Goal: Task Accomplishment & Management: Manage account settings

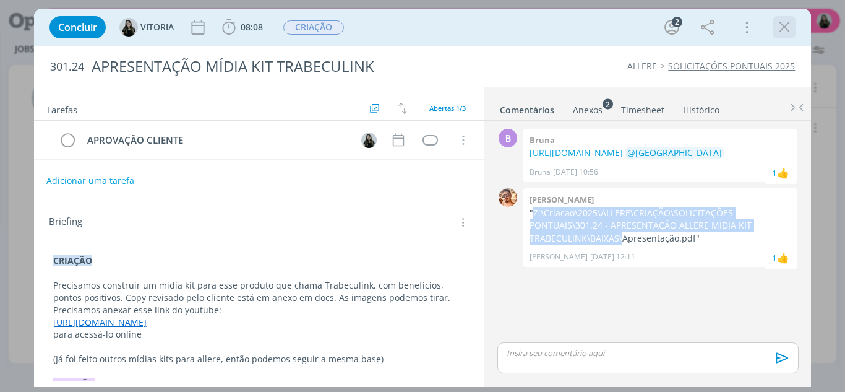
click at [780, 25] on icon "dialog" at bounding box center [784, 27] width 19 height 19
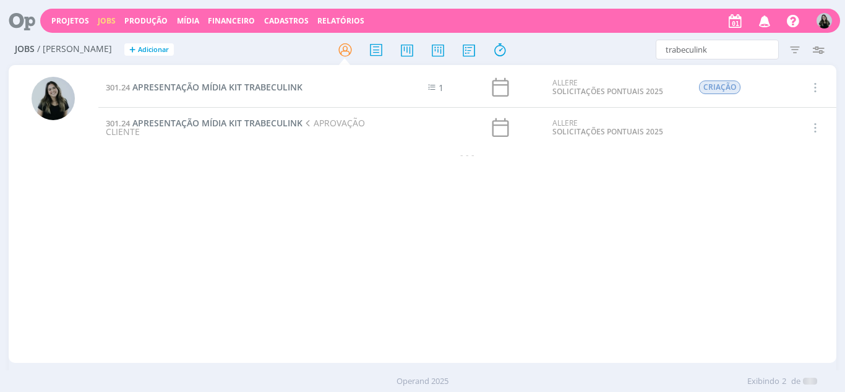
click at [765, 22] on icon "button" at bounding box center [765, 20] width 22 height 21
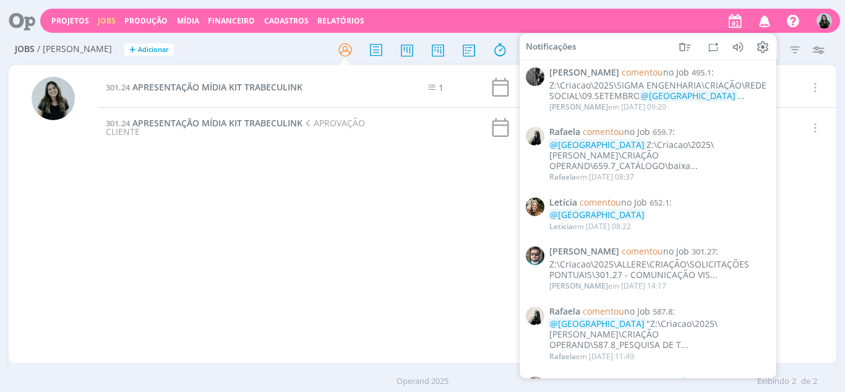
drag, startPoint x: 321, startPoint y: 170, endPoint x: 287, endPoint y: 135, distance: 48.6
click at [321, 170] on div "301.24 APRESENTAÇÃO MÍDIA KIT TRABECULINK 1 ALLERE SOLICITAÇÕES PONTUAIS 2025 C…" at bounding box center [467, 213] width 739 height 293
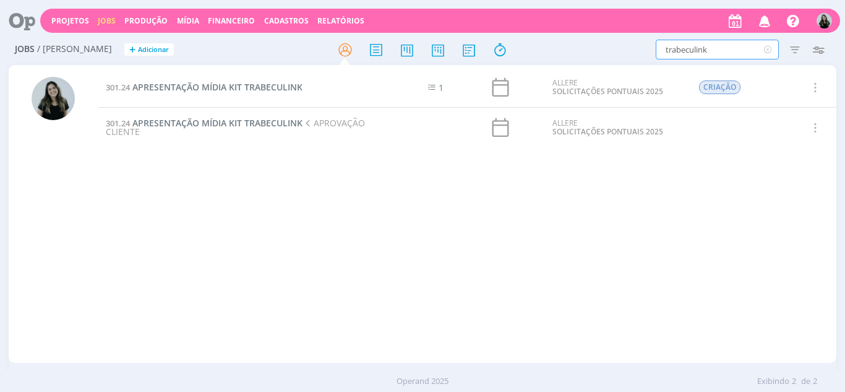
click at [712, 51] on input "trabeculink" at bounding box center [717, 50] width 123 height 20
type input "folder"
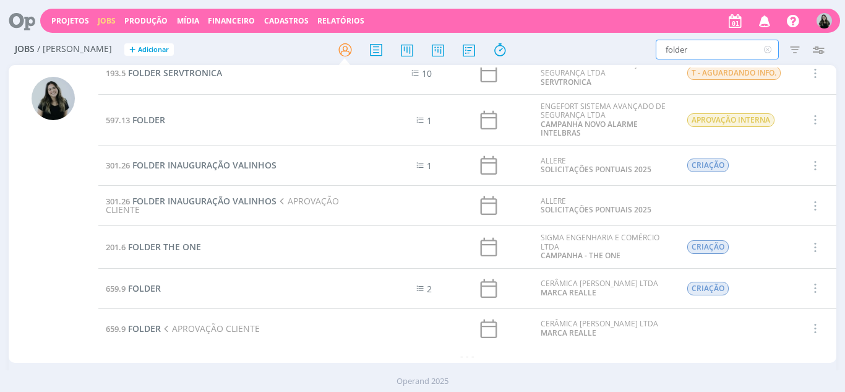
scroll to position [67, 0]
click at [161, 242] on span "FOLDER THE ONE" at bounding box center [164, 245] width 73 height 12
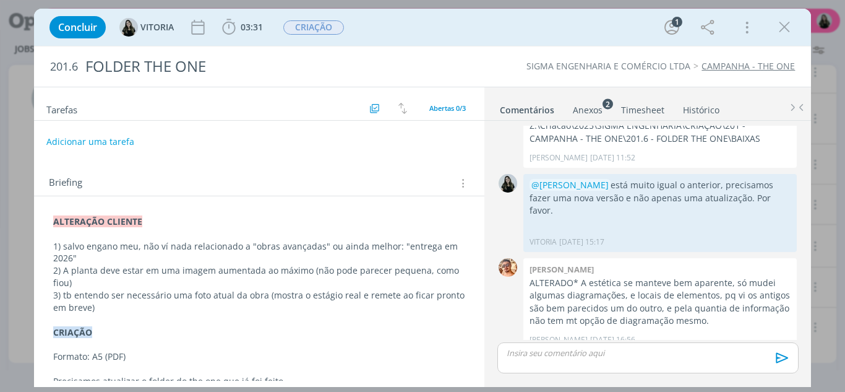
click at [171, 226] on p "ALTERAÇÃO CLIENTE" at bounding box center [259, 221] width 413 height 12
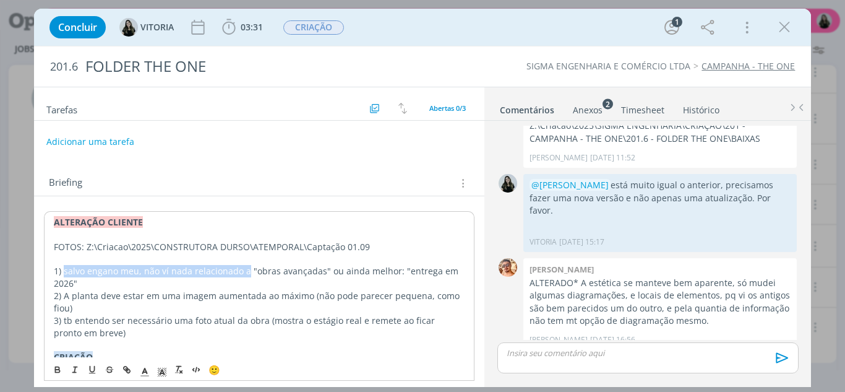
drag, startPoint x: 243, startPoint y: 274, endPoint x: 65, endPoint y: 272, distance: 178.2
click at [65, 272] on p "1) salvo engano meu, não ví nada relacionado a "obras avançadas" ou ainda melho…" at bounding box center [260, 277] width 412 height 25
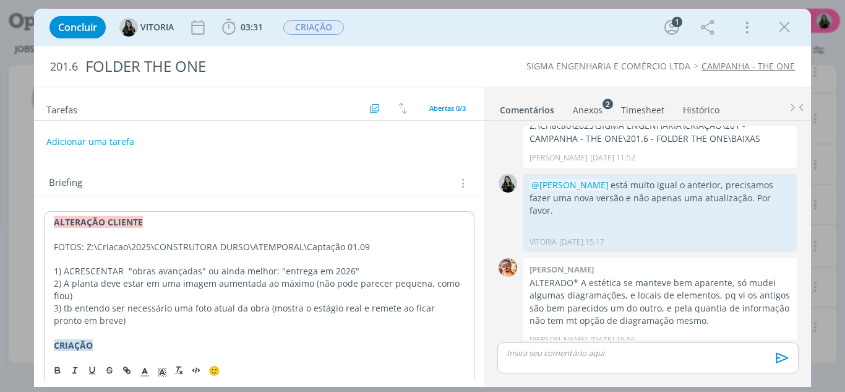
click at [296, 271] on p "1) ACRESCENTAR "obras avançadas" ou ainda melhor: "entrega em 2026"" at bounding box center [260, 271] width 412 height 12
drag, startPoint x: 272, startPoint y: 272, endPoint x: 205, endPoint y: 272, distance: 66.8
click at [205, 272] on p "1) ACRESCENTAR "obras avançadas" ou ainda melhor: "entrega em 2026"" at bounding box center [260, 271] width 412 height 12
click at [215, 294] on p "2) A planta deve estar em uma imagem aumentada ao máximo (não pode parecer pequ…" at bounding box center [260, 289] width 412 height 25
drag, startPoint x: 69, startPoint y: 288, endPoint x: 103, endPoint y: 299, distance: 35.8
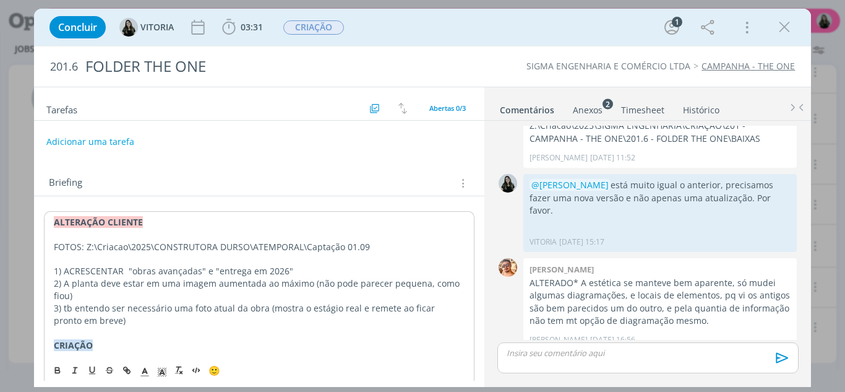
click at [103, 299] on p "2) A planta deve estar em uma imagem aumentada ao máximo (não pode parecer pequ…" at bounding box center [260, 289] width 412 height 25
click at [59, 299] on p "2) A planta deve estar em uma imagem aumentada ao máximo (não pode parecer pequ…" at bounding box center [260, 289] width 412 height 25
click at [139, 319] on p "3) tb entendo ser necessário uma foto atual da obra (mostra o estágio real e re…" at bounding box center [260, 314] width 412 height 25
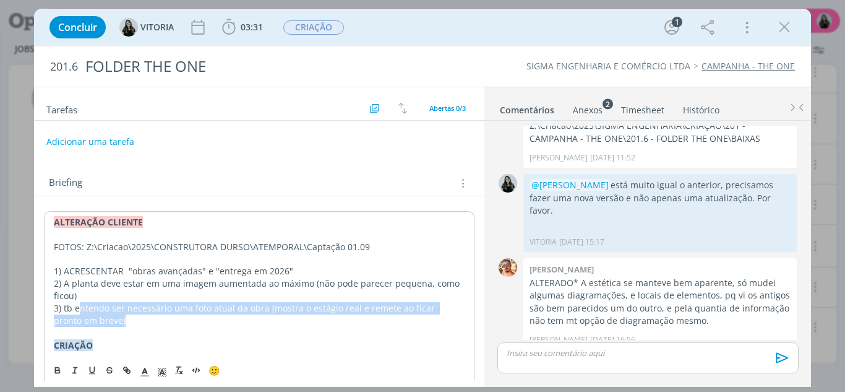
drag, startPoint x: 109, startPoint y: 317, endPoint x: 80, endPoint y: 311, distance: 29.0
click at [80, 311] on p "3) tb entendo ser necessário uma foto atual da obra (mostra o estágio real e re…" at bounding box center [260, 314] width 412 height 25
click at [98, 312] on p "3) tb entendo ser necessário uma foto atual da obra (mostra o estágio real e re…" at bounding box center [260, 314] width 412 height 25
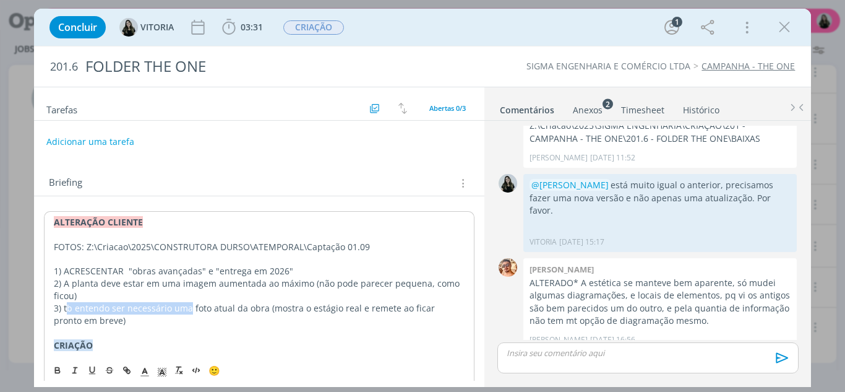
drag, startPoint x: 187, startPoint y: 308, endPoint x: 65, endPoint y: 309, distance: 122.5
click at [65, 309] on p "3) tb entendo ser necessário uma foto atual da obra (mostra o estágio real e re…" at bounding box center [260, 314] width 412 height 25
drag, startPoint x: 62, startPoint y: 309, endPoint x: 209, endPoint y: 313, distance: 146.1
click at [209, 313] on p "3) tb entendo ser necessário uma foto atual da obra (mostra o estágio real e re…" at bounding box center [260, 314] width 412 height 25
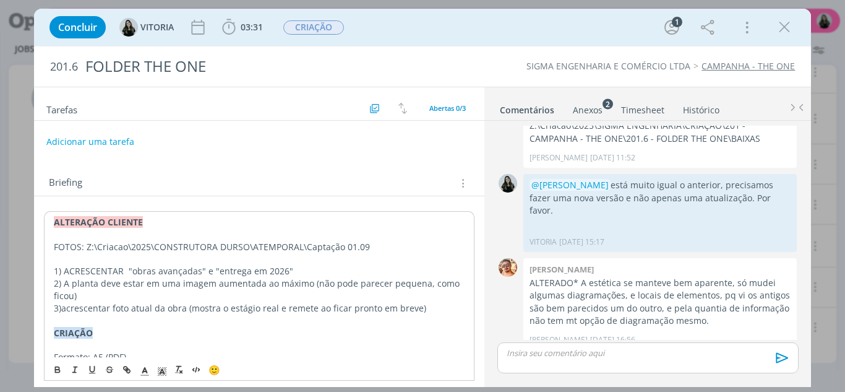
click at [62, 306] on p "3)acrescentar foto atual da obra (mostra o estágio real e remete ao ficar pront…" at bounding box center [260, 308] width 412 height 12
click at [429, 314] on p "dialog" at bounding box center [260, 320] width 412 height 12
click at [97, 144] on button "Adicionar uma tarefa" at bounding box center [90, 141] width 88 height 21
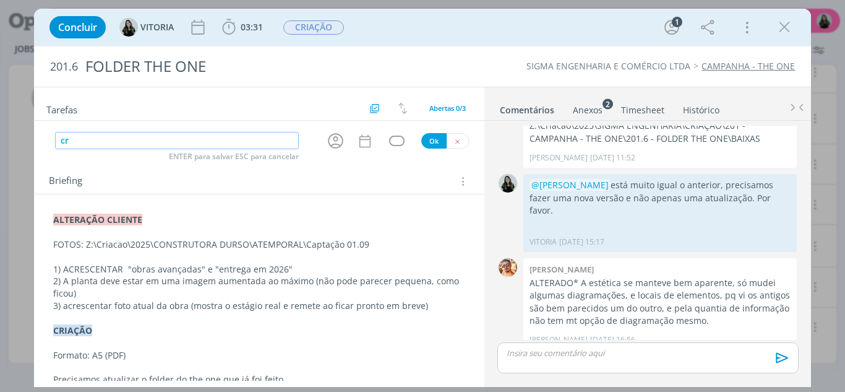
type input "c"
click at [327, 143] on icon "dialog" at bounding box center [335, 140] width 19 height 19
type input "CRIAÇÃO"
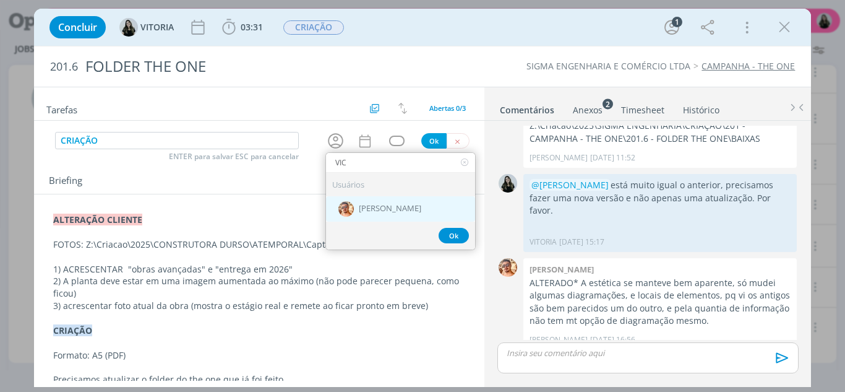
type input "VIC"
click at [372, 209] on span "[PERSON_NAME]" at bounding box center [390, 209] width 62 height 10
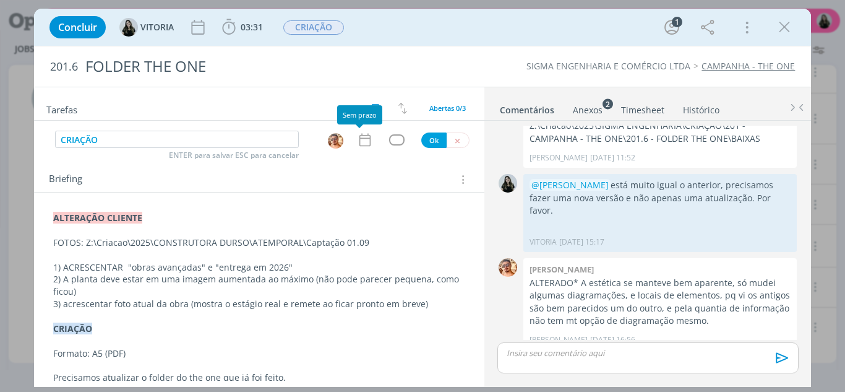
click at [358, 142] on icon "dialog" at bounding box center [365, 140] width 16 height 16
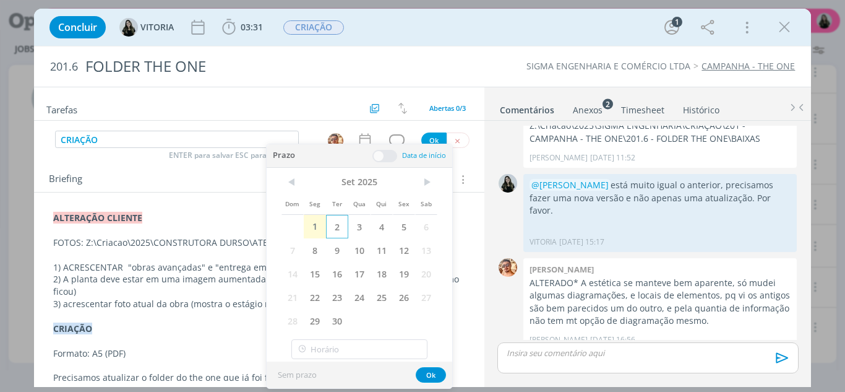
click at [343, 229] on span "2" at bounding box center [337, 227] width 22 height 24
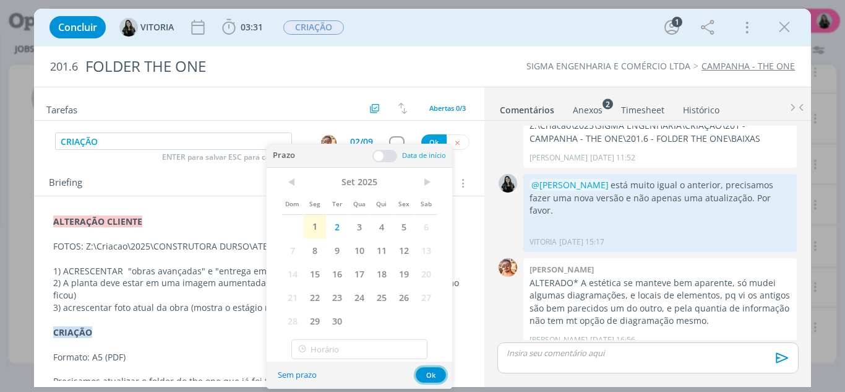
click at [426, 371] on button "Ok" at bounding box center [431, 374] width 30 height 15
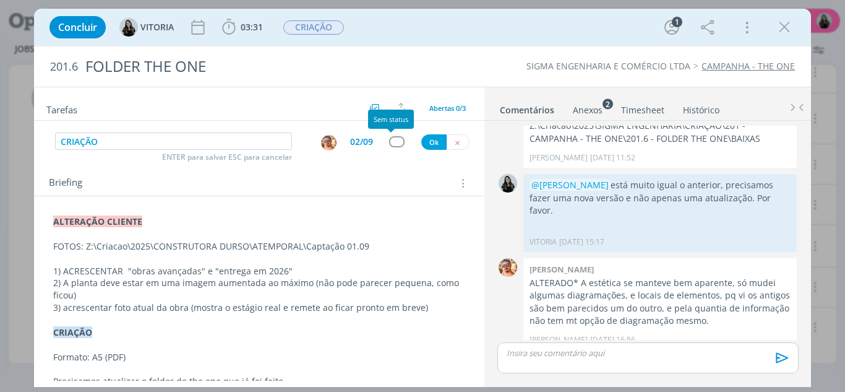
click at [389, 147] on div "dialog" at bounding box center [396, 141] width 15 height 11
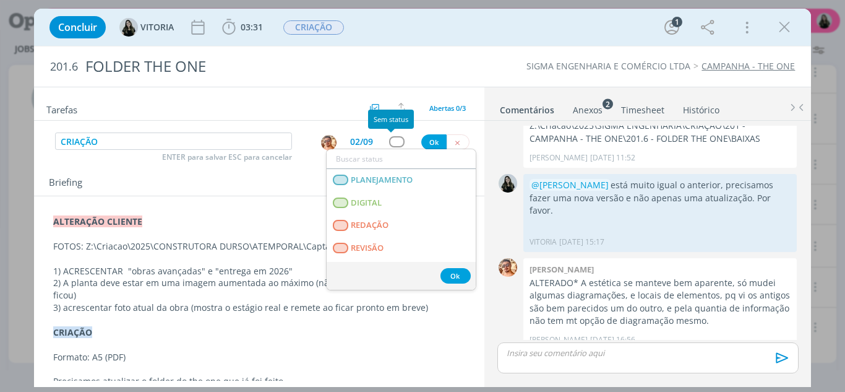
type input "Ç"
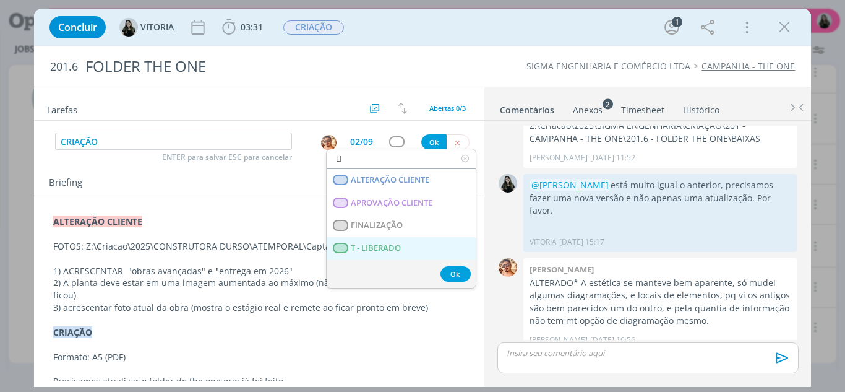
type input "LI"
click at [373, 248] on span "T - LIBERADO" at bounding box center [376, 248] width 50 height 10
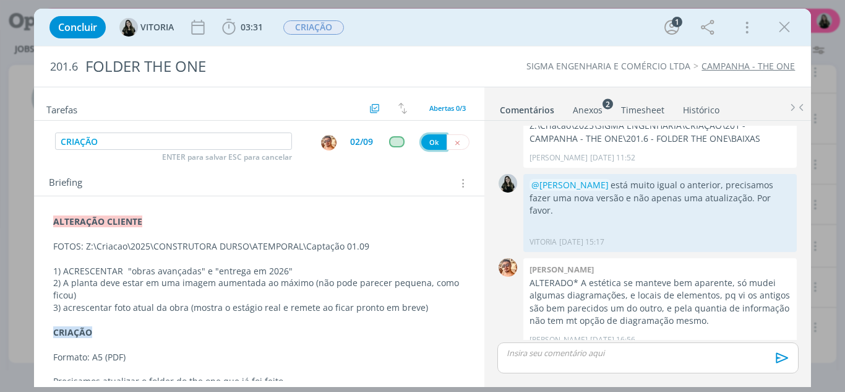
click at [424, 144] on button "Ok" at bounding box center [433, 141] width 25 height 15
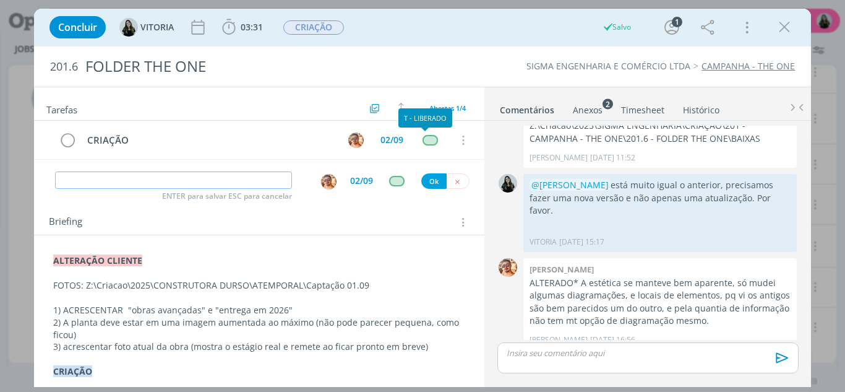
scroll to position [67, 0]
click at [243, 181] on input "dialog" at bounding box center [174, 179] width 238 height 17
click at [321, 183] on img "dialog" at bounding box center [328, 181] width 15 height 15
type input "APROVAÇÃO CLIENTE"
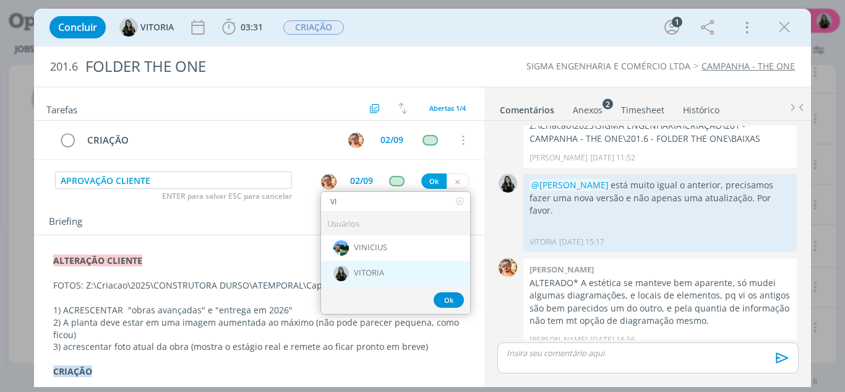
type input "VI"
click at [346, 272] on div "VITORIA" at bounding box center [395, 273] width 149 height 25
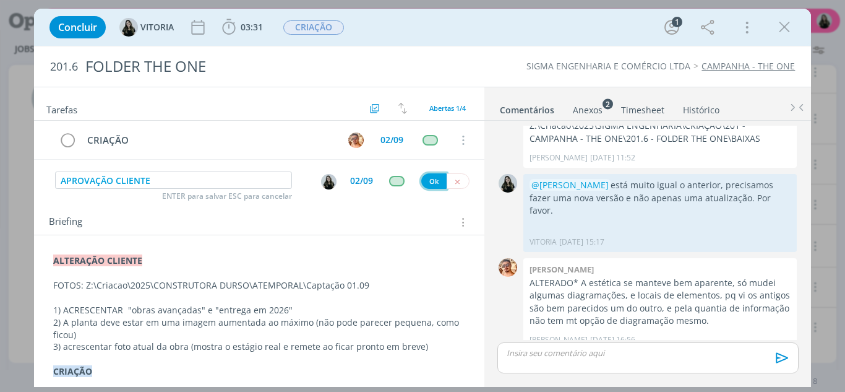
click at [426, 184] on button "Ok" at bounding box center [433, 180] width 25 height 15
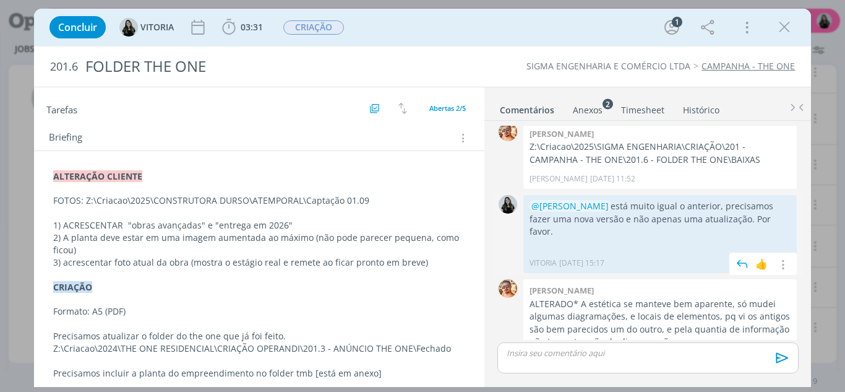
scroll to position [0, 0]
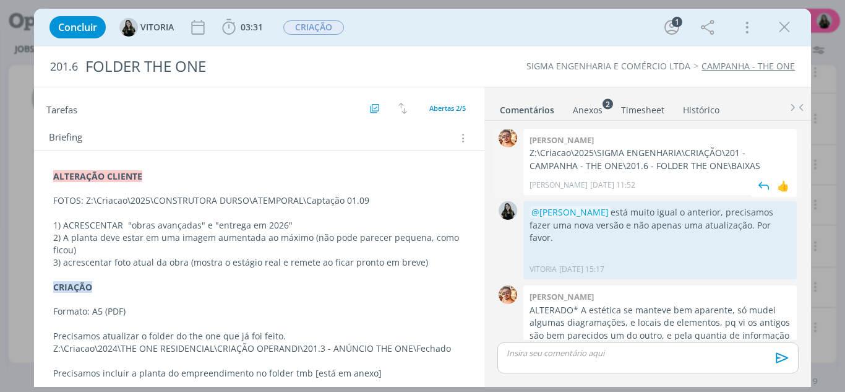
click at [593, 152] on p "Z:\Criacao\2025\SIGMA ENGENHARIA\CRIAÇÃO\201 - CAMPANHA - THE ONE\201.6 - FOLDE…" at bounding box center [660, 159] width 261 height 25
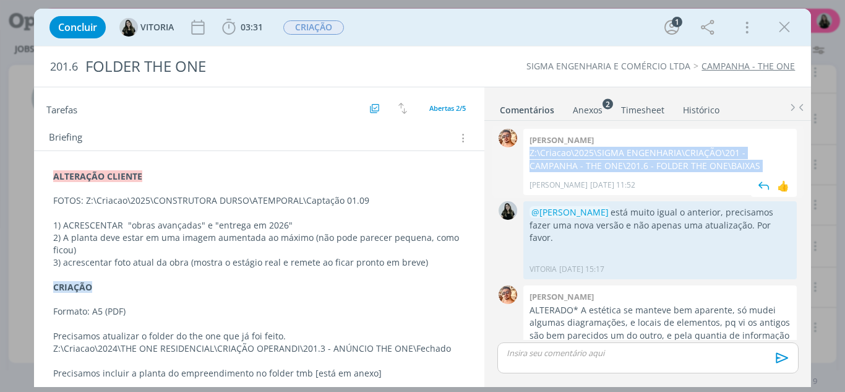
click at [593, 152] on p "Z:\Criacao\2025\SIGMA ENGENHARIA\CRIAÇÃO\201 - CAMPANHA - THE ONE\201.6 - FOLDE…" at bounding box center [660, 159] width 261 height 25
copy p "Z:\Criacao\2025\SIGMA ENGENHARIA\CRIAÇÃO\201 - CAMPANHA - THE ONE\201.6 - FOLDE…"
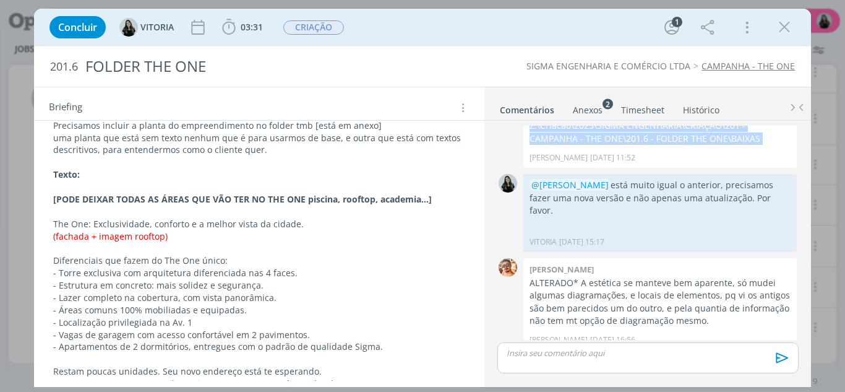
scroll to position [124, 0]
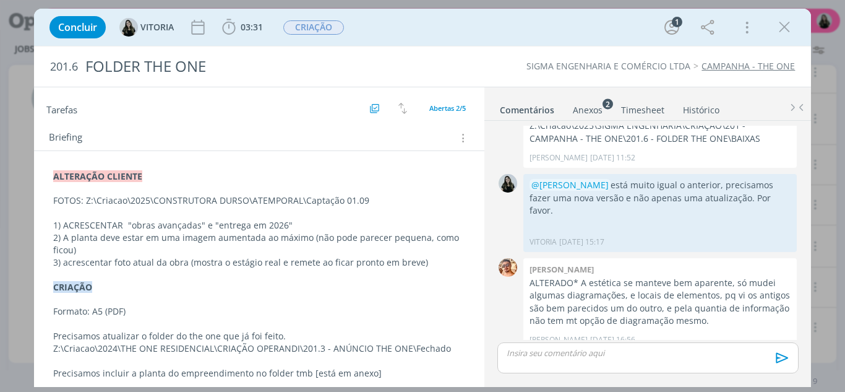
click at [400, 351] on p "Z:\Criacao\2024\THE ONE RESIDENCIAL\CRIAÇÃO OPERANDI\201.3 - ANÚNCIO THE ONE\Fe…" at bounding box center [259, 348] width 413 height 12
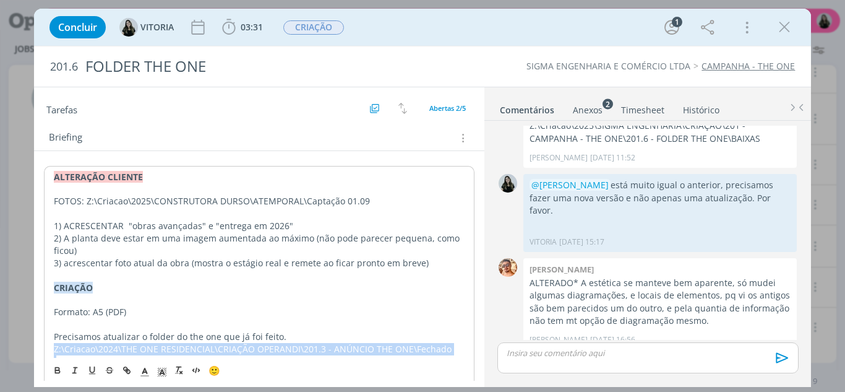
click at [400, 351] on p "Z:\Criacao\2024\THE ONE RESIDENCIAL\CRIAÇÃO OPERANDI\201.3 - ANÚNCIO THE ONE\Fe…" at bounding box center [260, 349] width 412 height 12
copy p "Z:\Criacao\2024\THE ONE RESIDENCIAL\CRIAÇÃO OPERANDI\201.3 - ANÚNCIO THE ONE\Fe…"
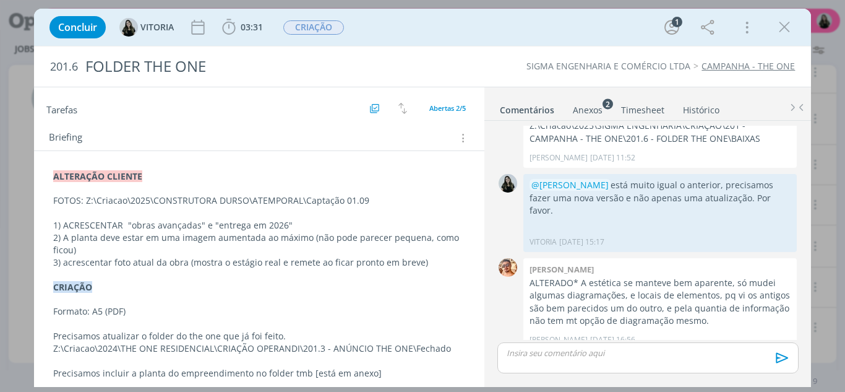
click at [372, 201] on p "FOTOS: Z:\Criacao\2025\CONSTRUTORA DURSO\ATEMPORAL\Captação 01.09" at bounding box center [259, 200] width 413 height 12
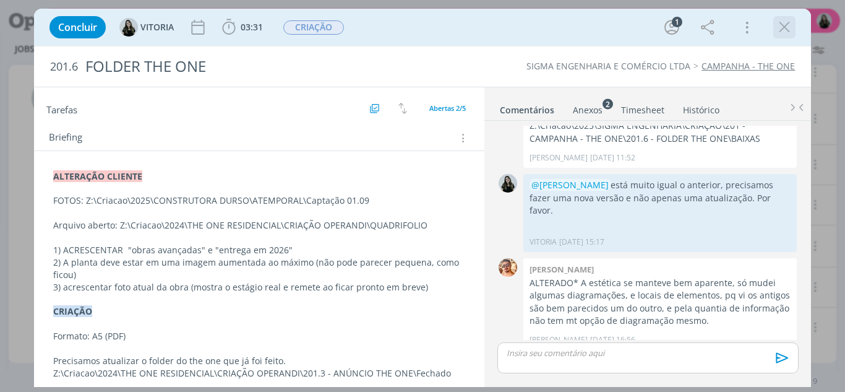
click at [787, 30] on icon "dialog" at bounding box center [784, 27] width 19 height 19
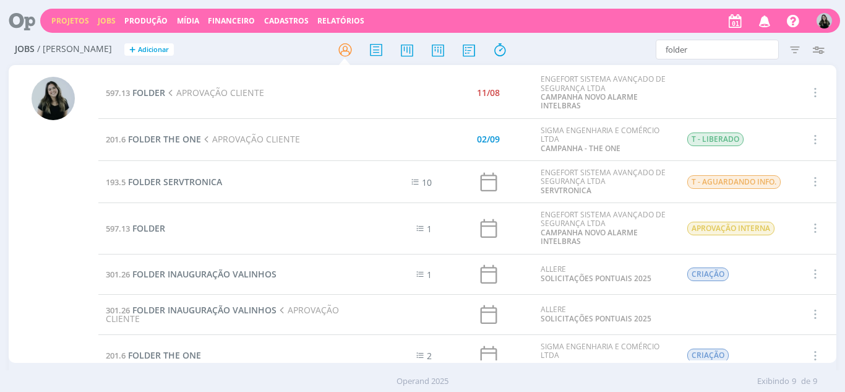
click at [75, 22] on link "Projetos" at bounding box center [70, 20] width 38 height 11
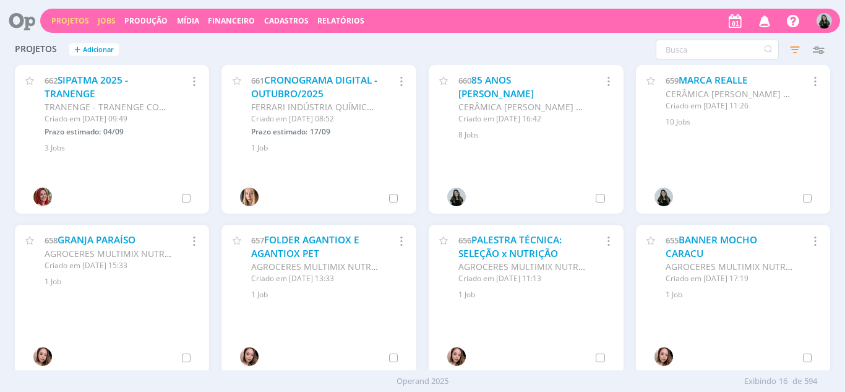
click at [108, 15] on link "Jobs" at bounding box center [107, 20] width 18 height 11
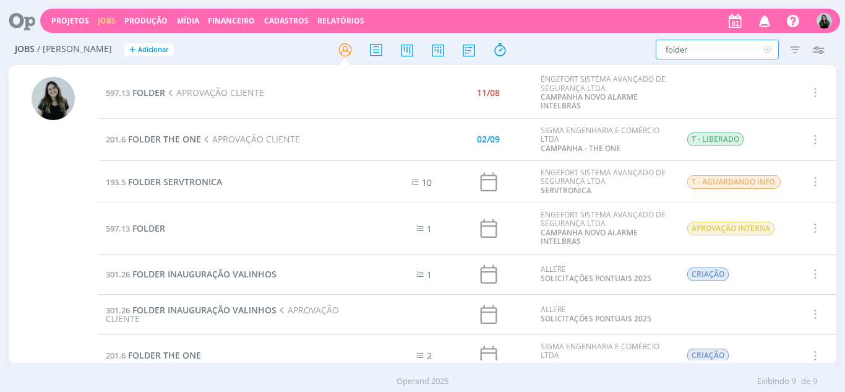
click at [702, 54] on input "folder" at bounding box center [717, 50] width 123 height 20
click at [702, 53] on input "folder" at bounding box center [717, 50] width 123 height 20
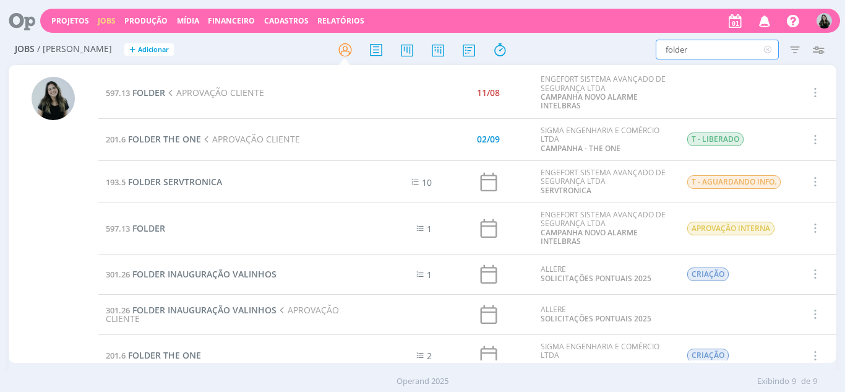
click at [702, 53] on input "folder" at bounding box center [717, 50] width 123 height 20
type input "catálogo"
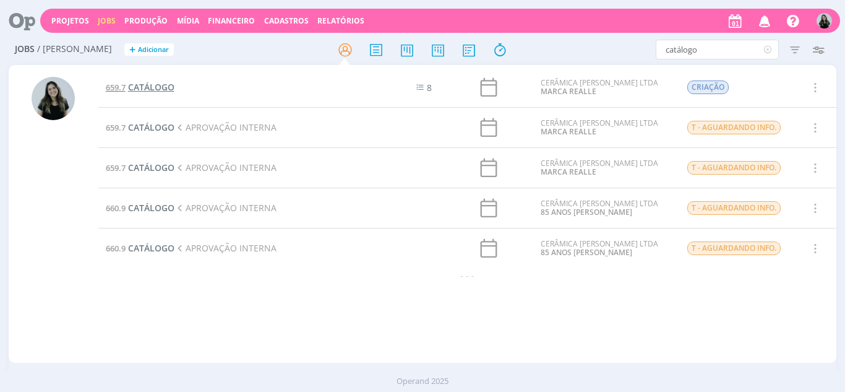
click at [145, 88] on span "CATÁLOGO" at bounding box center [151, 87] width 46 height 12
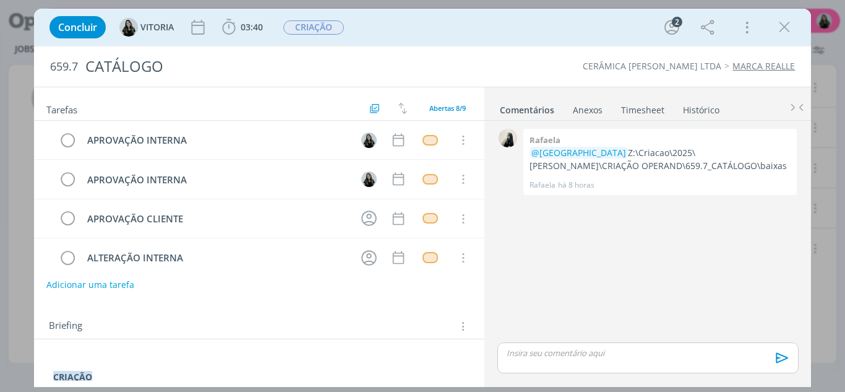
click at [119, 315] on div "Briefing Briefings Predefinidos Versões do Briefing Ver Briefing do Projeto" at bounding box center [259, 322] width 451 height 33
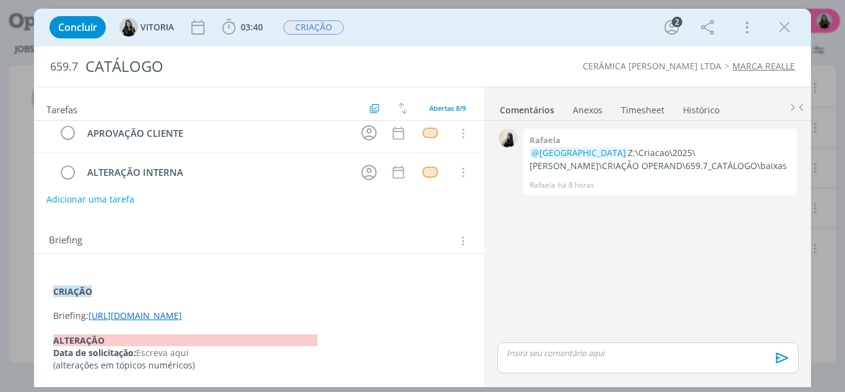
scroll to position [98, 0]
click at [120, 309] on link "[URL][DOMAIN_NAME]" at bounding box center [134, 315] width 93 height 12
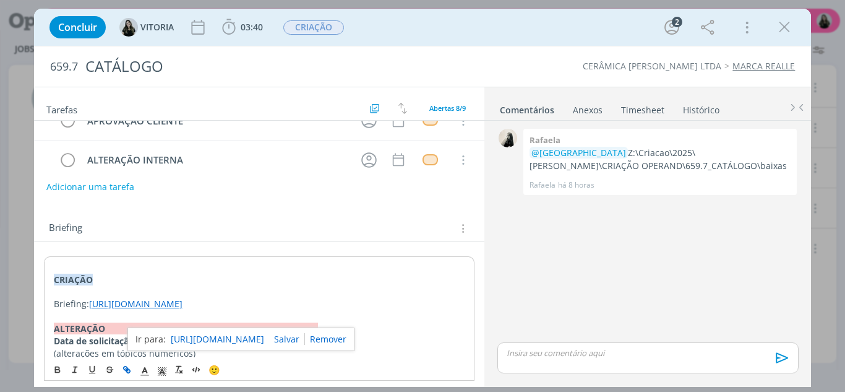
click at [184, 333] on link "[URL][DOMAIN_NAME]" at bounding box center [217, 339] width 93 height 16
